Goal: Book appointment/travel/reservation

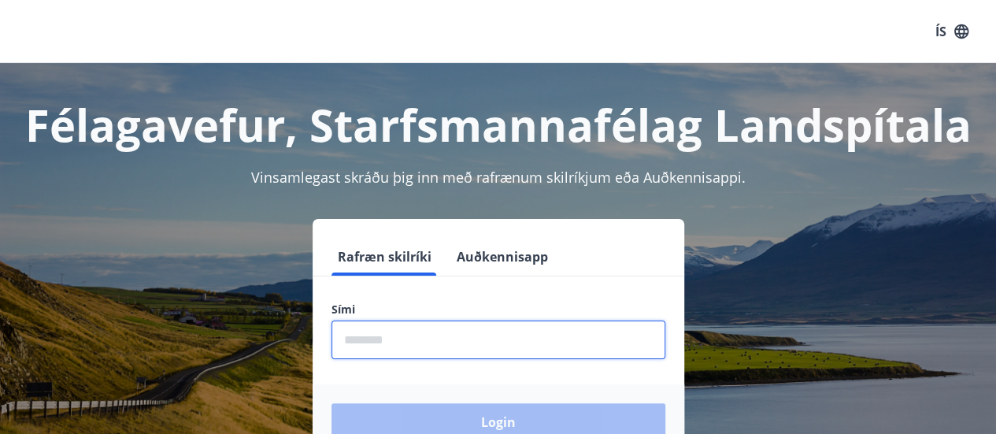
click at [429, 339] on input "phone" at bounding box center [499, 340] width 334 height 39
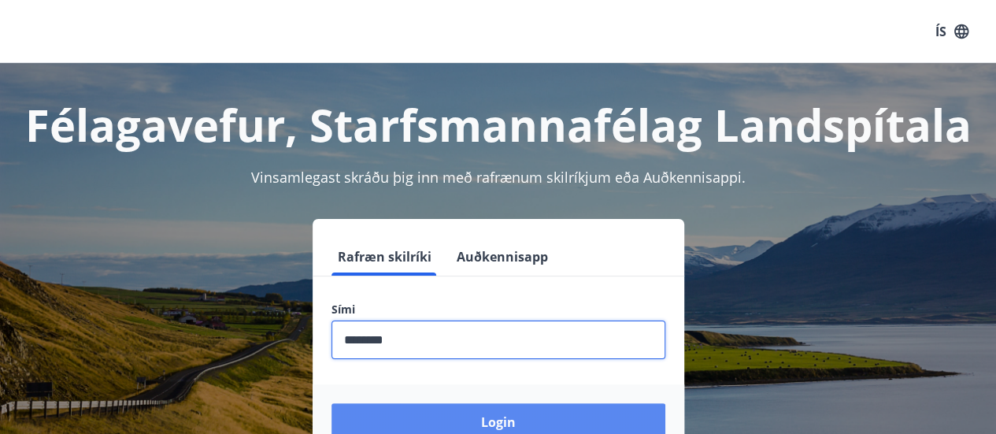
type input "********"
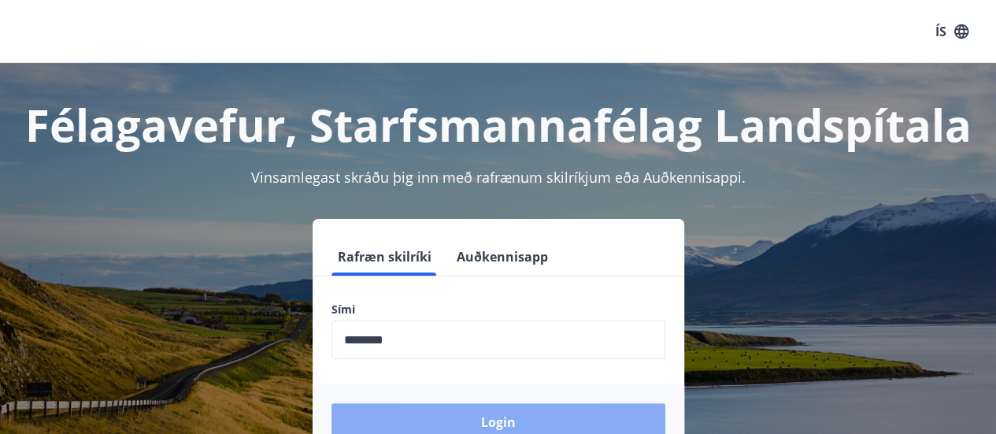
click at [510, 418] on button "Login" at bounding box center [499, 422] width 334 height 38
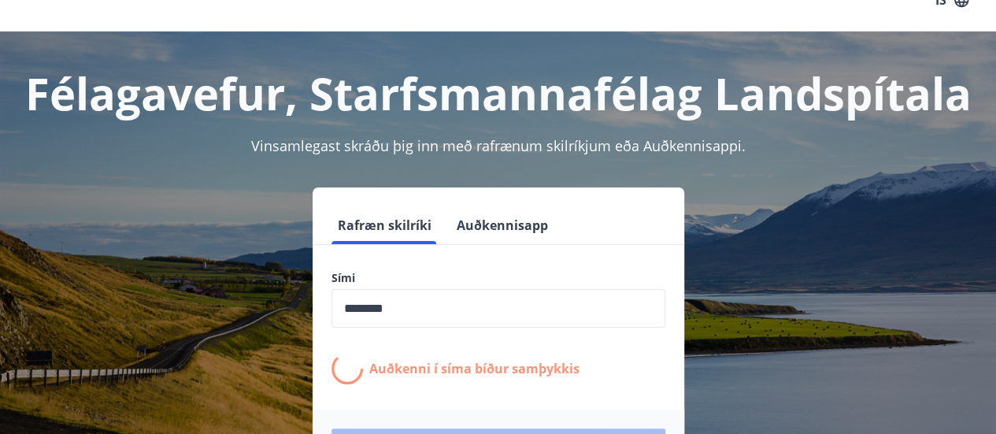
scroll to position [115, 0]
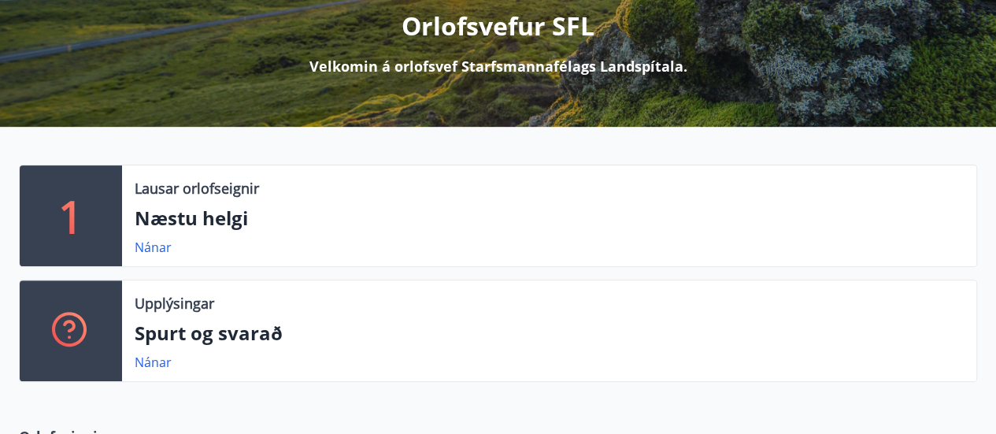
scroll to position [221, 0]
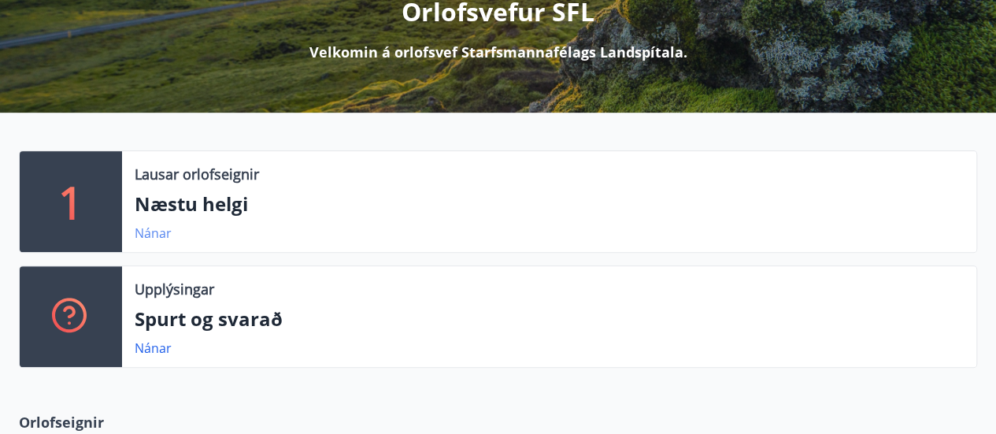
click at [157, 237] on link "Nánar" at bounding box center [153, 233] width 37 height 17
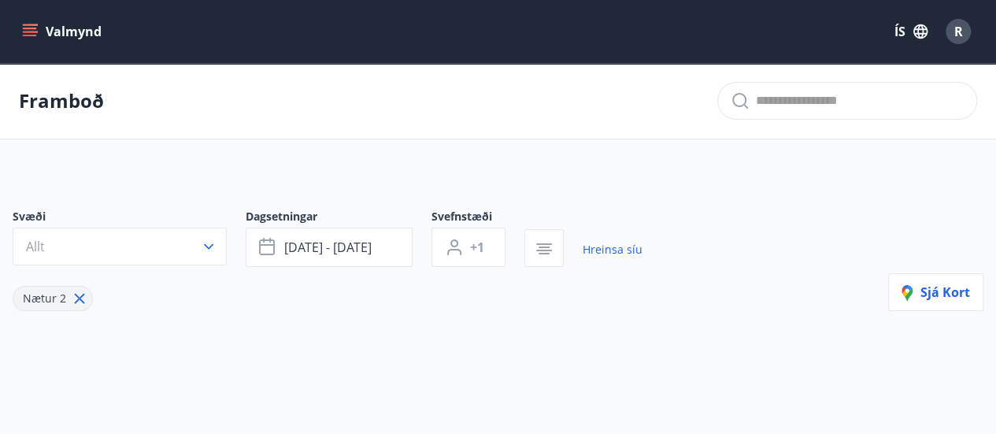
type input "*"
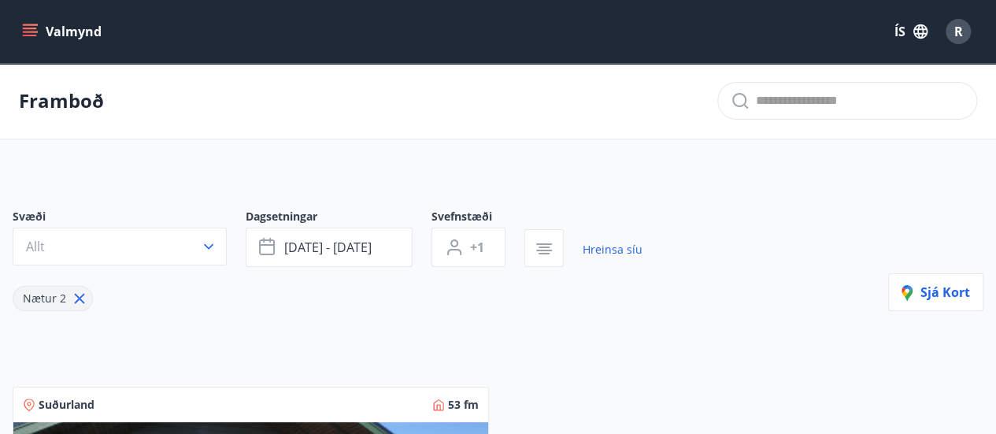
click at [27, 35] on icon "menu" at bounding box center [30, 36] width 14 height 2
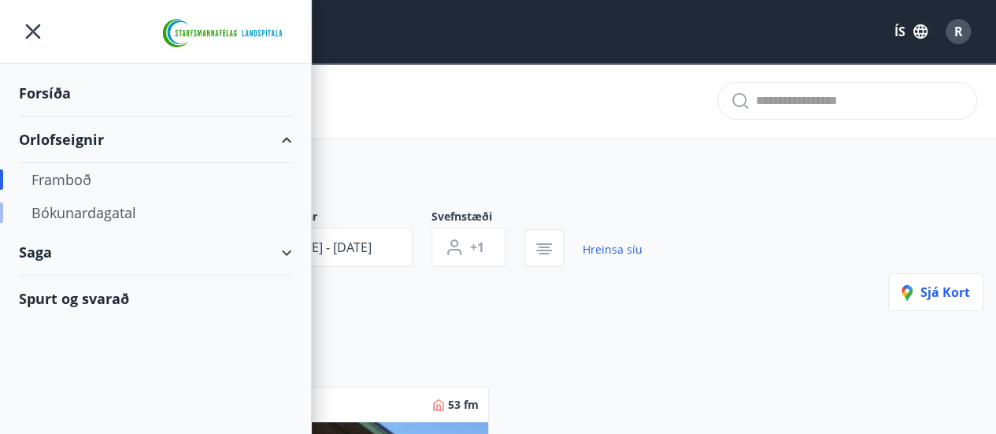
click at [76, 209] on div "Bókunardagatal" at bounding box center [156, 212] width 248 height 33
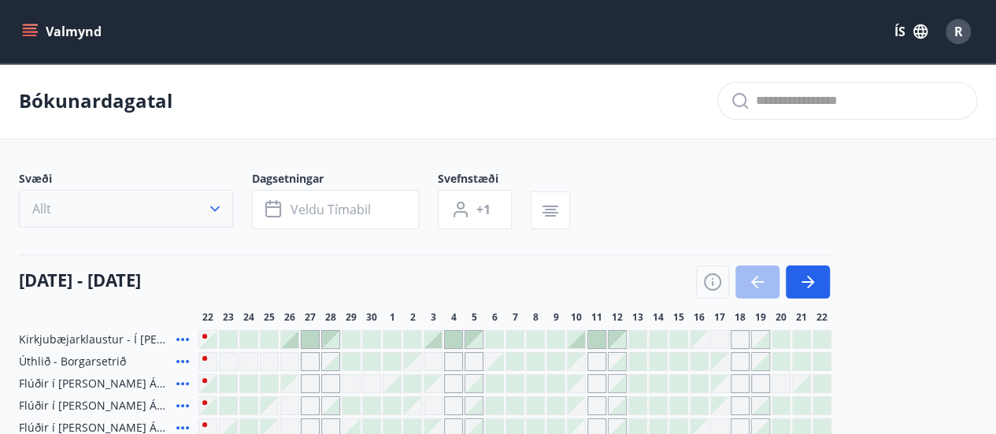
click at [220, 202] on icon "button" at bounding box center [215, 209] width 16 height 16
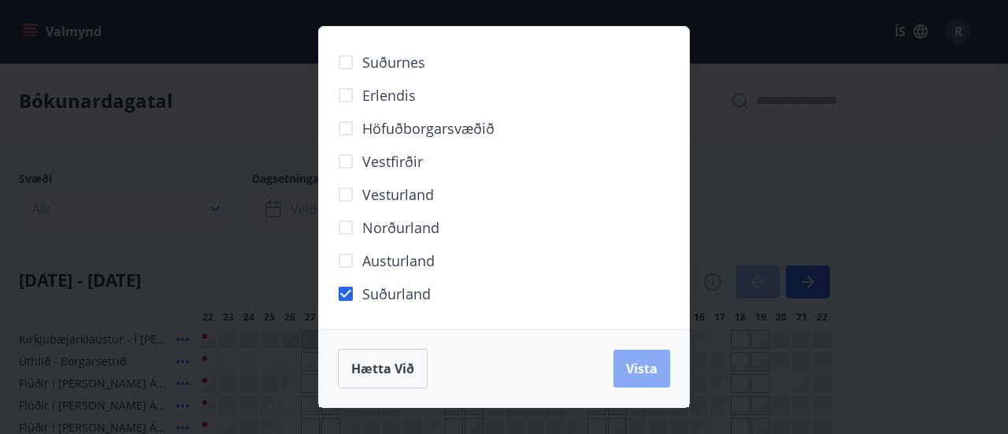
click at [644, 366] on span "Vista" at bounding box center [642, 368] width 32 height 17
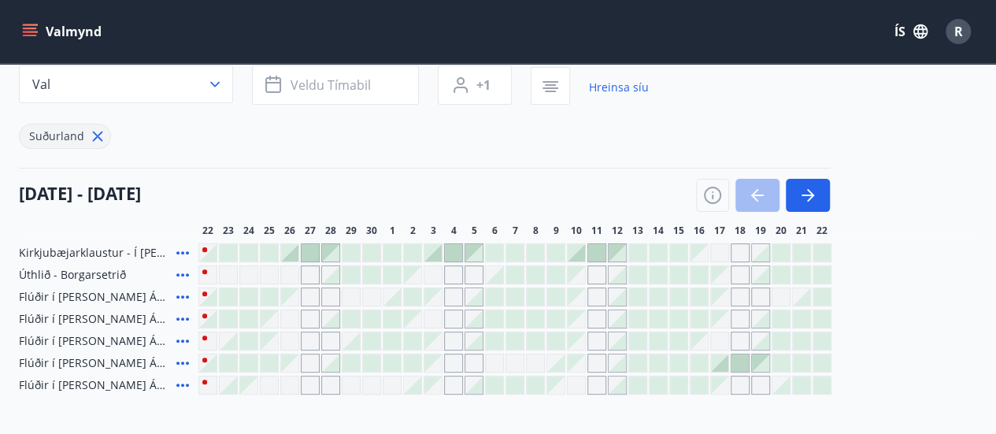
scroll to position [126, 0]
click at [347, 358] on div at bounding box center [351, 361] width 17 height 17
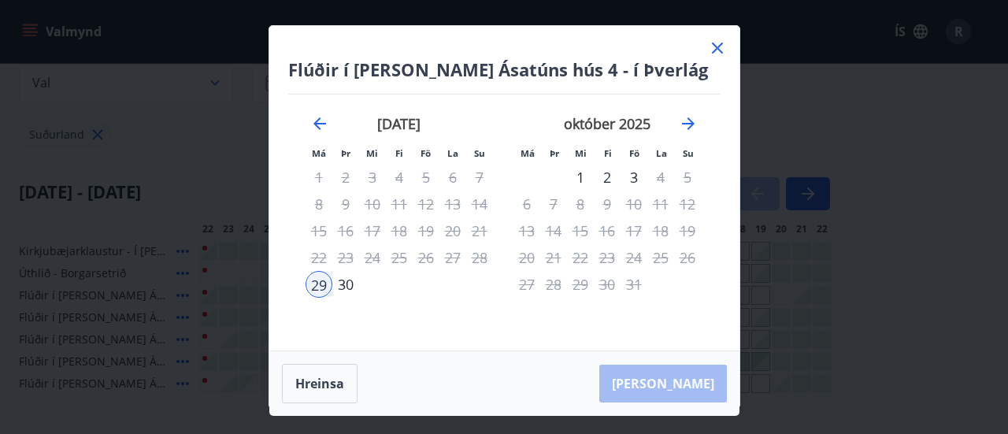
click at [718, 43] on icon at bounding box center [717, 48] width 19 height 19
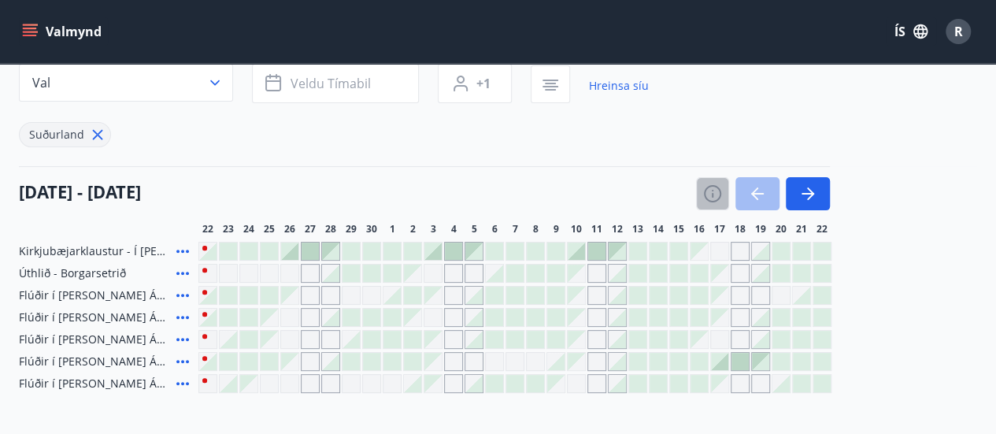
click at [717, 191] on icon "button" at bounding box center [712, 193] width 19 height 19
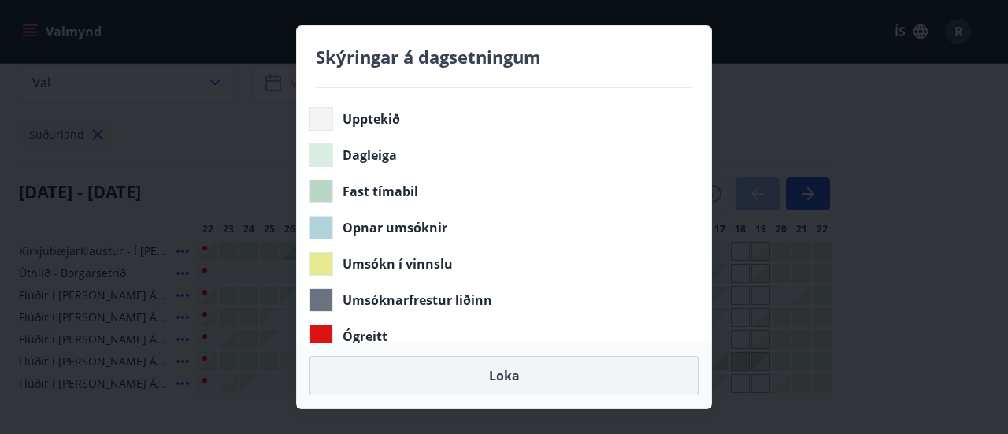
click at [514, 373] on button "Loka" at bounding box center [504, 375] width 389 height 39
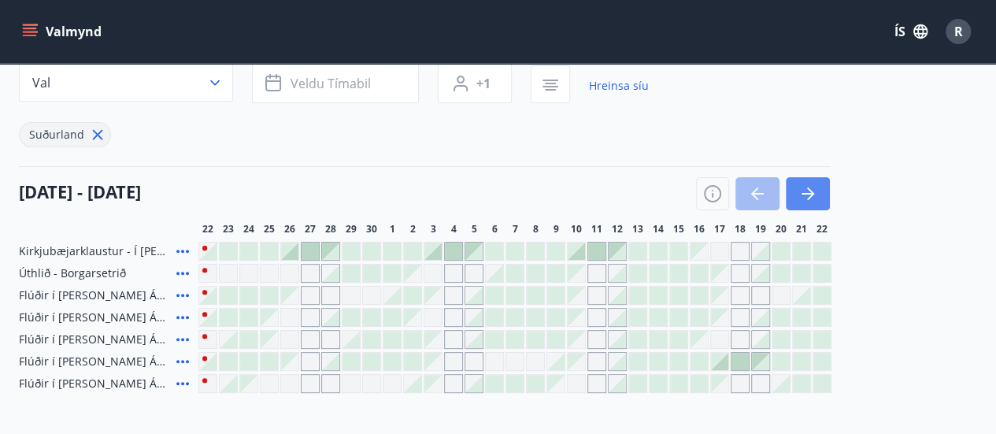
click at [805, 190] on icon "button" at bounding box center [808, 193] width 19 height 19
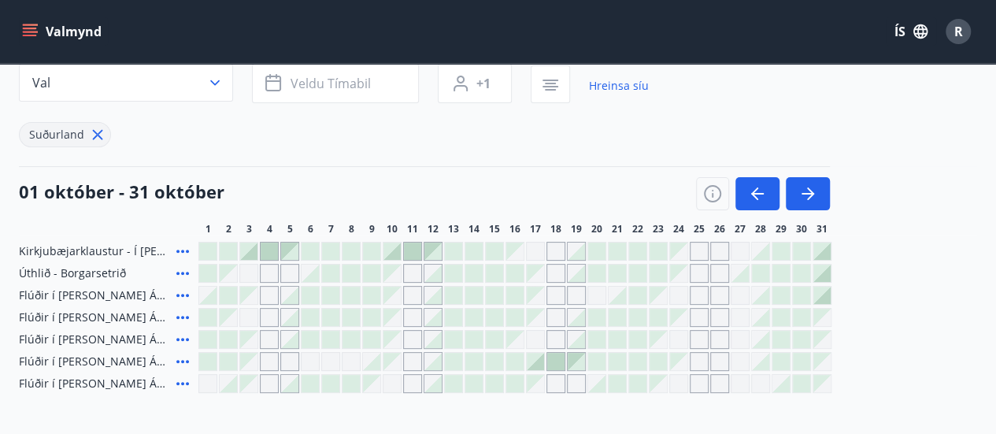
click at [703, 292] on div "Gráir dagar eru ekki bókanlegir" at bounding box center [699, 295] width 19 height 19
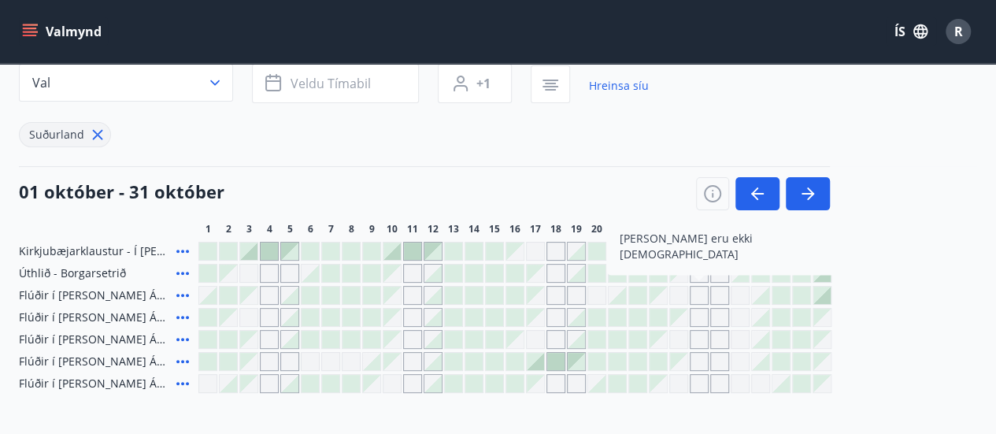
click at [680, 292] on div "Gráir dagar eru ekki bókanlegir" at bounding box center [679, 295] width 19 height 19
click at [709, 190] on icon "button" at bounding box center [712, 193] width 19 height 19
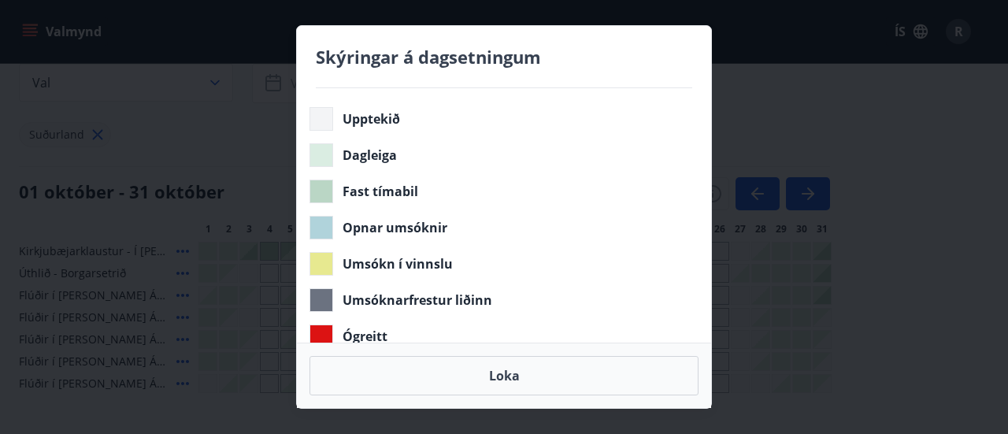
click at [881, 78] on div "Skýringar á dagsetningum Upptekið Dagleiga Fast tímabil Opnar umsóknir Umsókn í…" at bounding box center [504, 217] width 1008 height 434
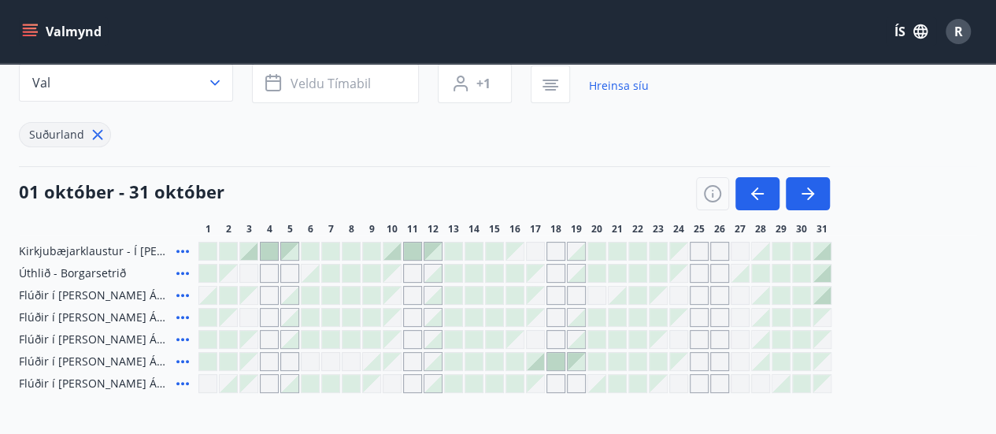
click at [556, 359] on div at bounding box center [555, 361] width 17 height 17
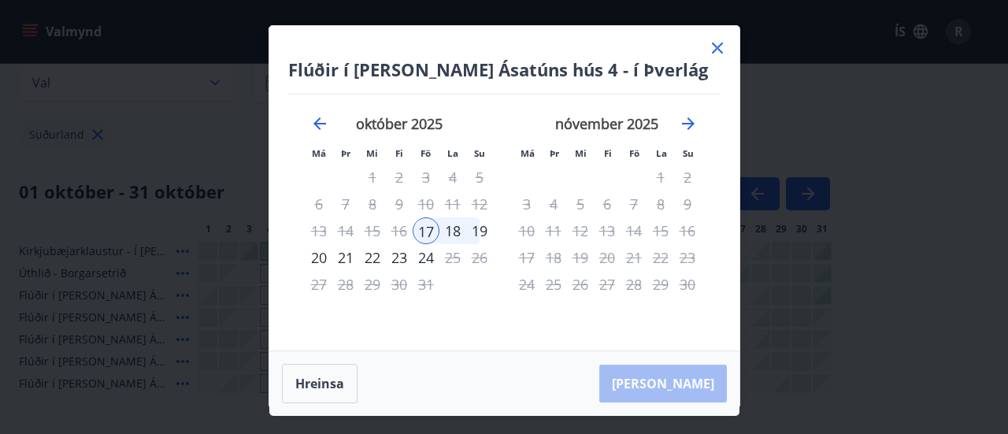
click at [717, 46] on icon at bounding box center [717, 48] width 19 height 19
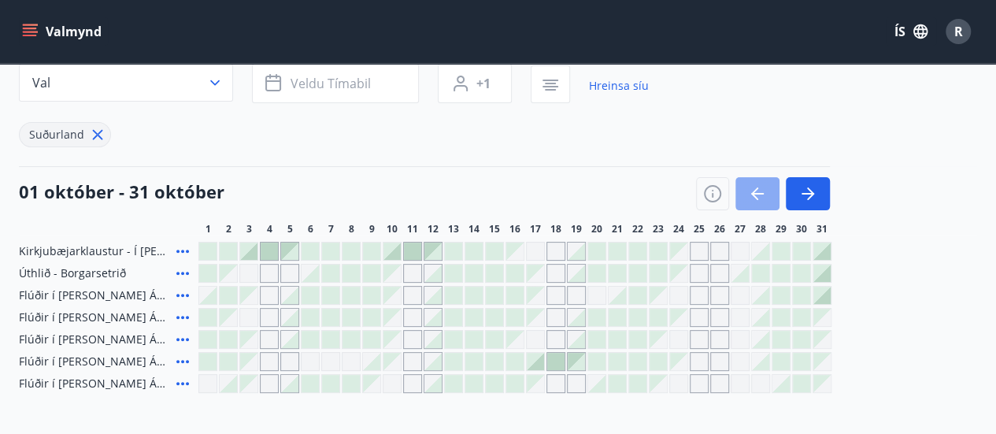
click at [748, 195] on button "button" at bounding box center [758, 193] width 44 height 33
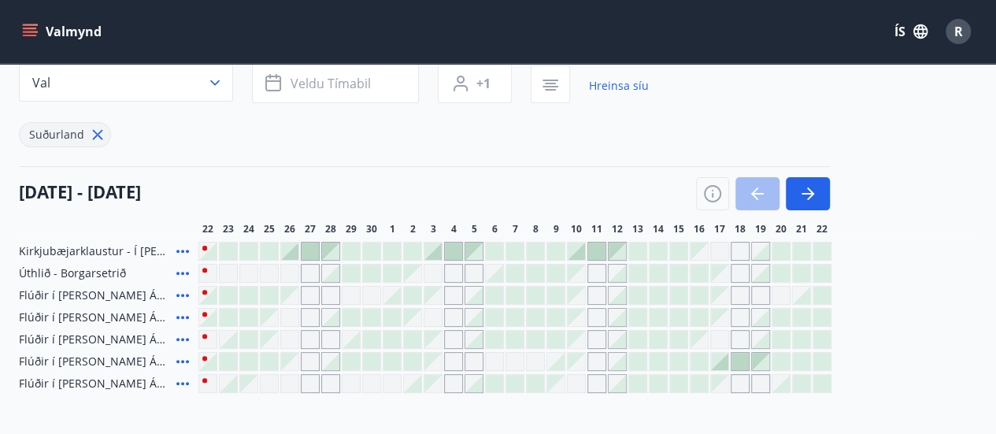
click at [724, 362] on div at bounding box center [719, 361] width 17 height 17
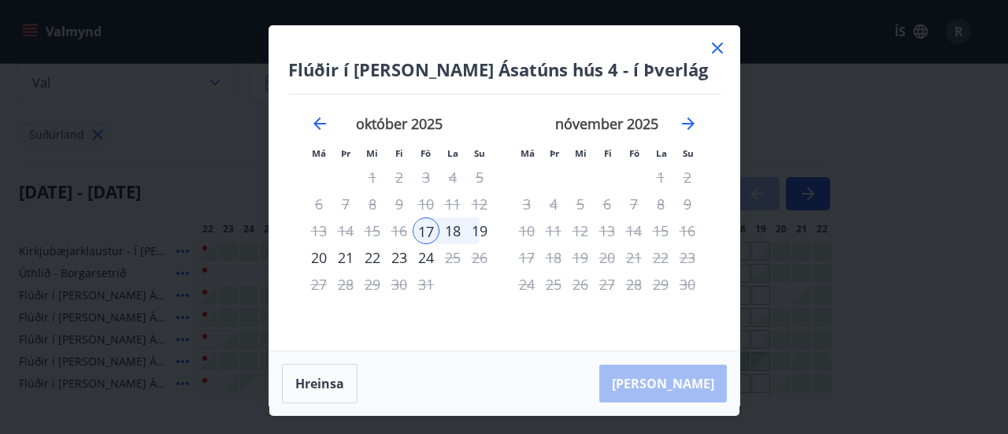
click at [429, 228] on div "17" at bounding box center [426, 230] width 27 height 27
click at [455, 228] on div "18" at bounding box center [453, 230] width 27 height 27
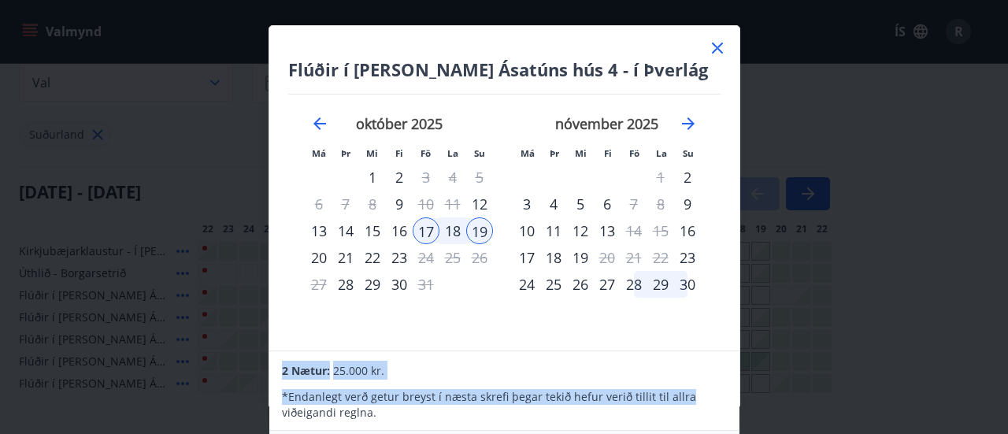
drag, startPoint x: 729, startPoint y: 322, endPoint x: 720, endPoint y: 384, distance: 62.1
click at [720, 384] on div "Flúðir í landi Ásatúns hús 4 - í Þverlág Má Þr Mi Fi Fö La Su Má Þr Mi Fi Fö La…" at bounding box center [505, 217] width 472 height 384
click at [718, 377] on div "2 Nætur: 25.000 kr." at bounding box center [504, 370] width 444 height 19
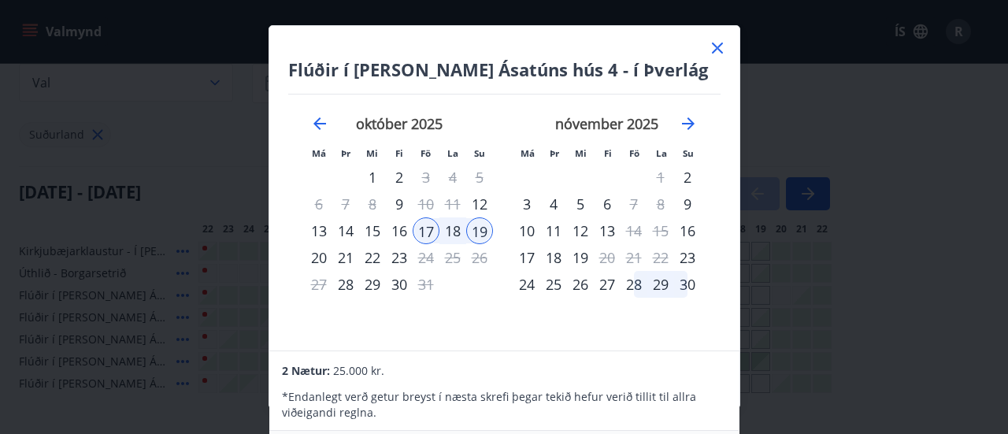
drag, startPoint x: 731, startPoint y: 185, endPoint x: 728, endPoint y: 215, distance: 30.1
click at [728, 215] on div "Flúðir í landi Ásatúns hús 4 - í Þverlág Má Þr Mi Fi Fö La Su Má Þr Mi Fi Fö La…" at bounding box center [504, 188] width 470 height 325
click at [713, 45] on icon at bounding box center [717, 48] width 19 height 19
